Goal: Information Seeking & Learning: Check status

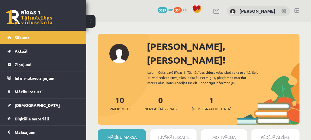
scroll to position [115, 0]
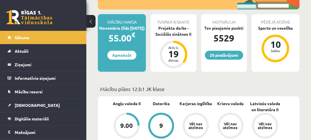
drag, startPoint x: 0, startPoint y: 0, endPoint x: 38, endPoint y: 93, distance: 100.1
click at [38, 93] on span "Mācību resursi" at bounding box center [29, 91] width 28 height 5
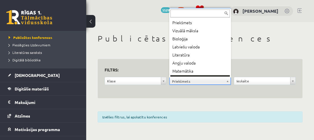
scroll to position [7, 0]
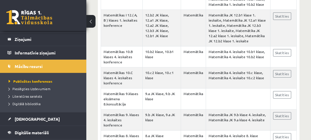
scroll to position [46, 0]
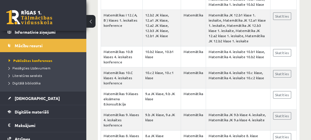
click at [26, 108] on link "Digitālie materiāli" at bounding box center [43, 111] width 72 height 13
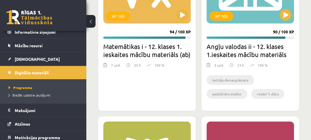
scroll to position [1015, 0]
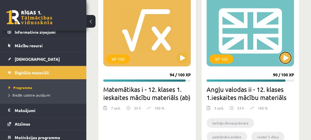
click at [284, 57] on button at bounding box center [286, 58] width 12 height 12
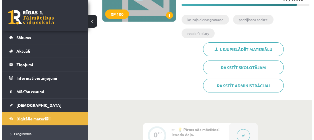
scroll to position [161, 0]
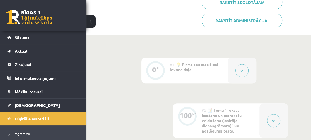
click at [240, 70] on icon at bounding box center [241, 70] width 3 height 3
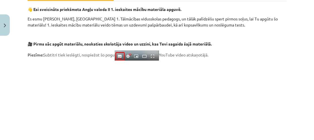
scroll to position [0, 0]
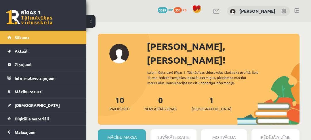
click at [34, 104] on link "[DEMOGRAPHIC_DATA]" at bounding box center [43, 104] width 72 height 13
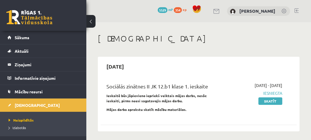
click at [23, 127] on span "Izlabotās" at bounding box center [17, 127] width 17 height 5
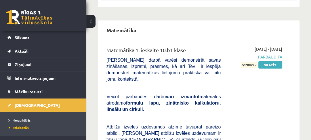
scroll to position [1380, 0]
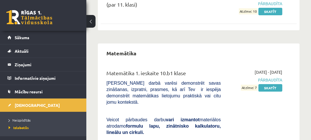
click at [270, 84] on link "Skatīt" at bounding box center [270, 87] width 24 height 7
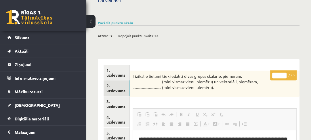
click at [118, 80] on link "2. uzdevums" at bounding box center [117, 88] width 26 height 16
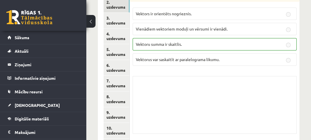
scroll to position [357, 0]
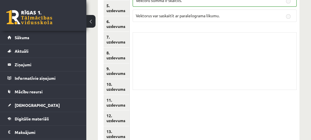
click at [120, 126] on link "13. uzdevums" at bounding box center [117, 134] width 26 height 16
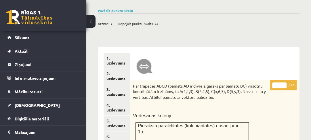
scroll to position [0, 0]
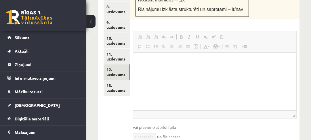
click at [127, 64] on link "12. uzdevums" at bounding box center [117, 72] width 26 height 16
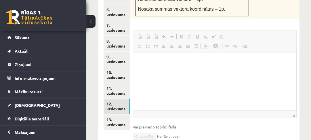
scroll to position [449, 0]
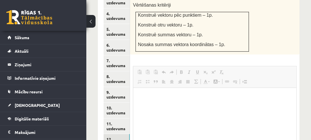
click at [123, 118] on link "11. uzdevums" at bounding box center [117, 126] width 26 height 16
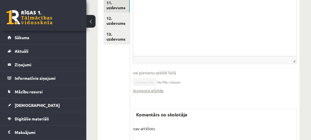
scroll to position [342, 0]
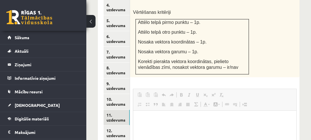
click at [115, 94] on link "10. uzdevums" at bounding box center [117, 102] width 26 height 16
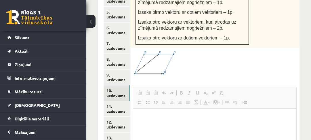
scroll to position [349, 0]
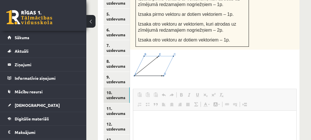
click at [124, 72] on link "9. uzdevums" at bounding box center [117, 80] width 26 height 16
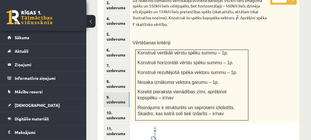
scroll to position [327, 0]
